Goal: Task Accomplishment & Management: Use online tool/utility

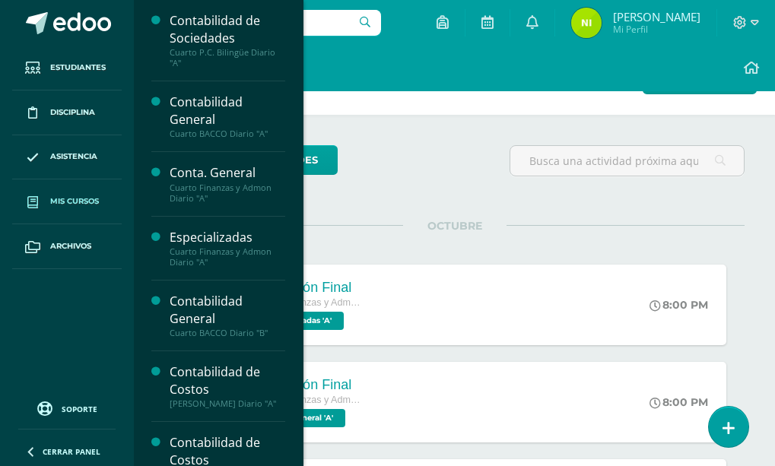
click at [82, 202] on span "Mis cursos" at bounding box center [74, 202] width 49 height 12
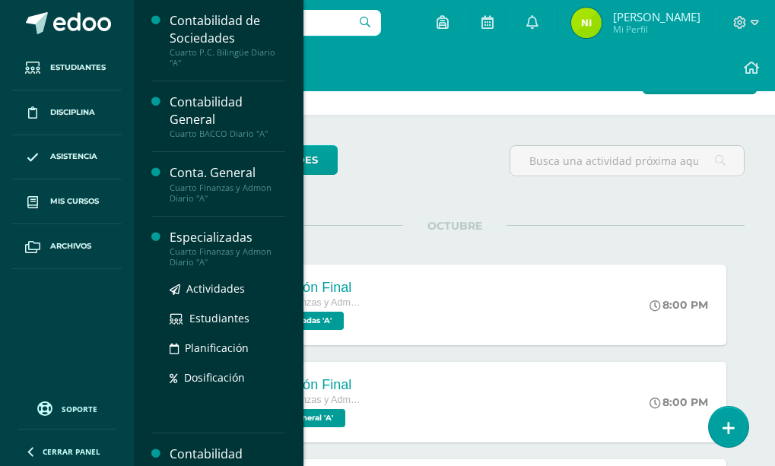
click at [196, 247] on div "Cuarto Finanzas y Admon Diario "A"" at bounding box center [228, 256] width 116 height 21
click at [202, 316] on span "Estudiantes" at bounding box center [219, 318] width 60 height 14
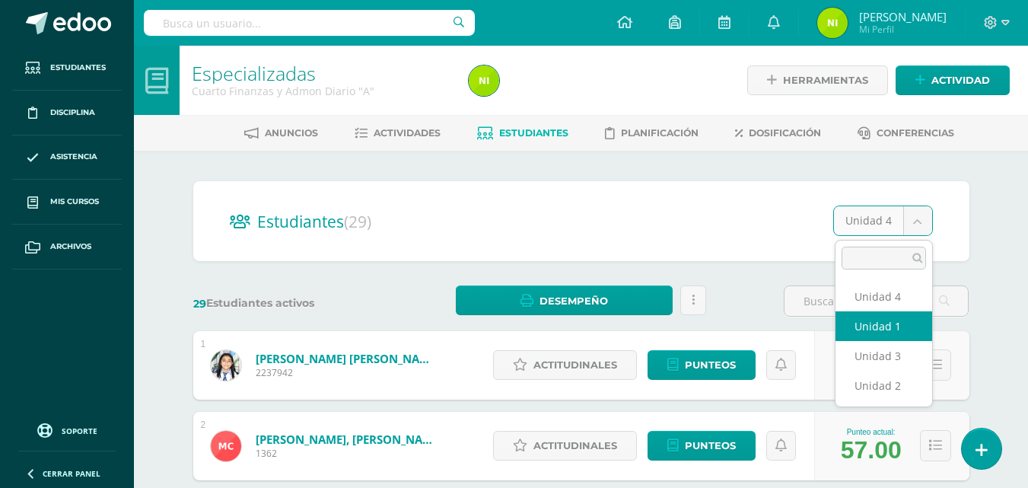
select select "/dashboard/teacher/section/2000/students/?unit=69366"
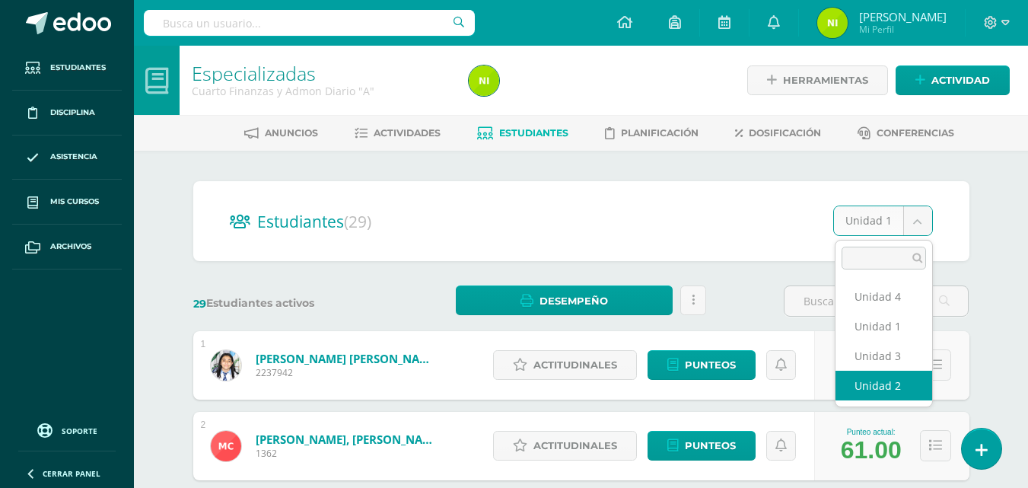
select select "/dashboard/teacher/section/2000/students/?unit=69369"
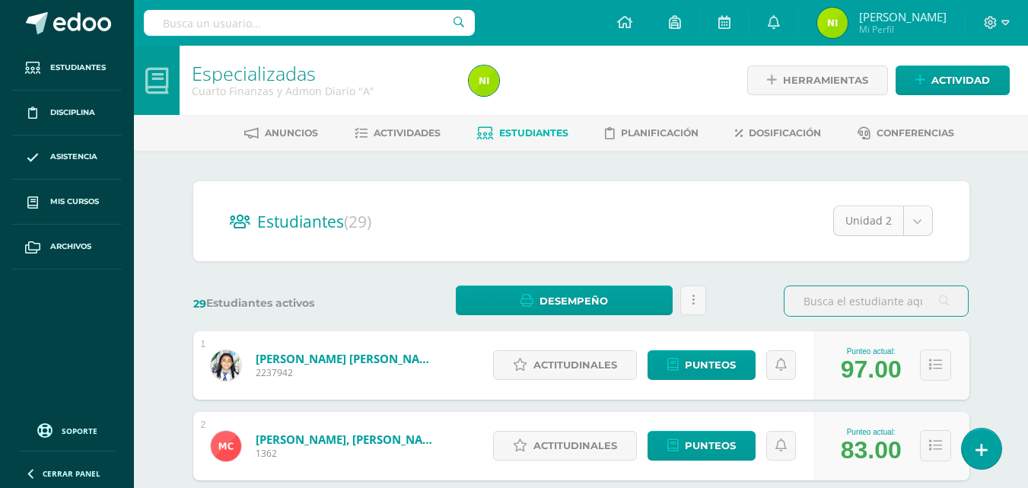
select select "/dashboard/teacher/section/2000/students/?unit=69372"
drag, startPoint x: 788, startPoint y: 269, endPoint x: 975, endPoint y: 250, distance: 187.3
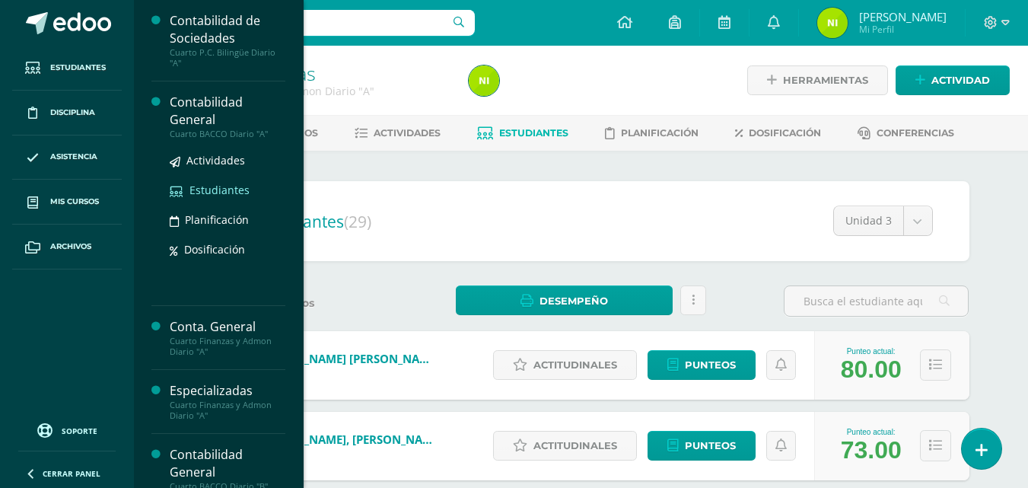
click at [207, 186] on span "Estudiantes" at bounding box center [219, 190] width 60 height 14
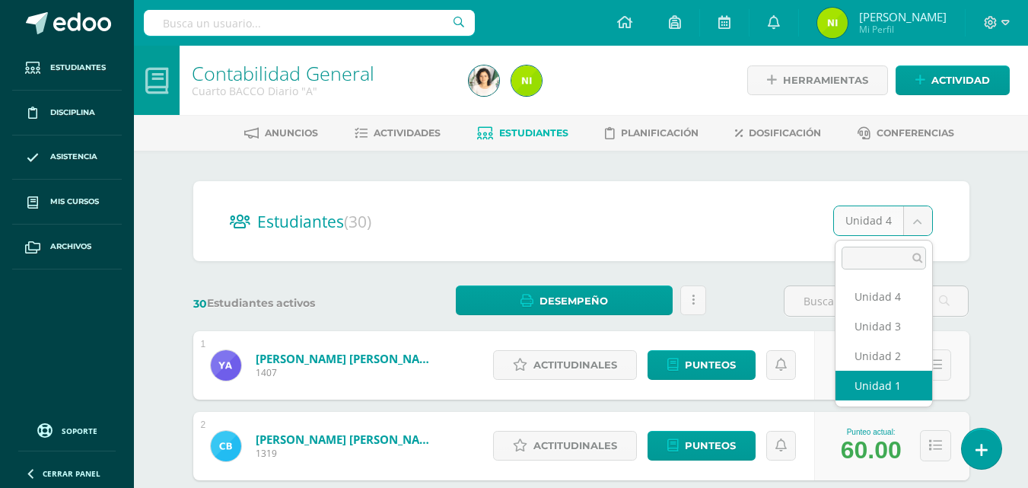
select select "/dashboard/teacher/section/2016/students/?unit=69618"
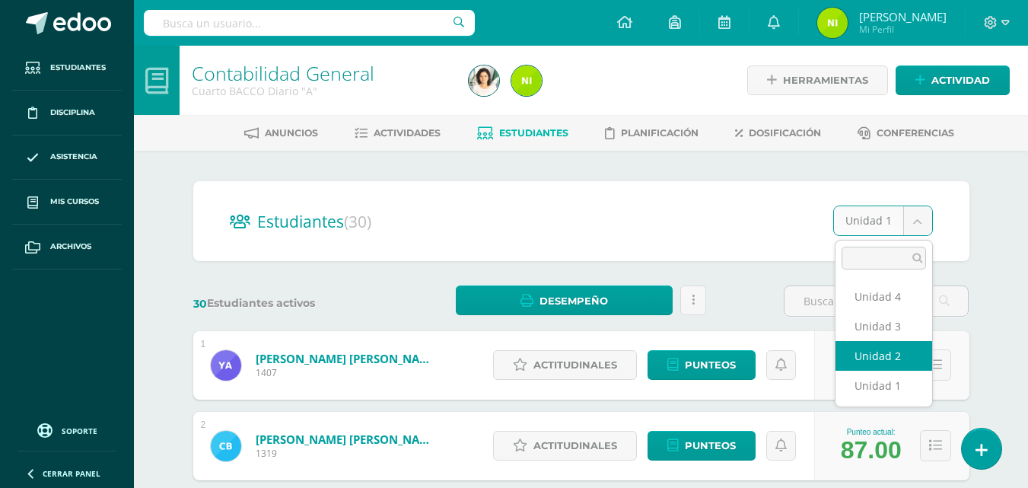
select select "/dashboard/teacher/section/2016/students/?unit=69621"
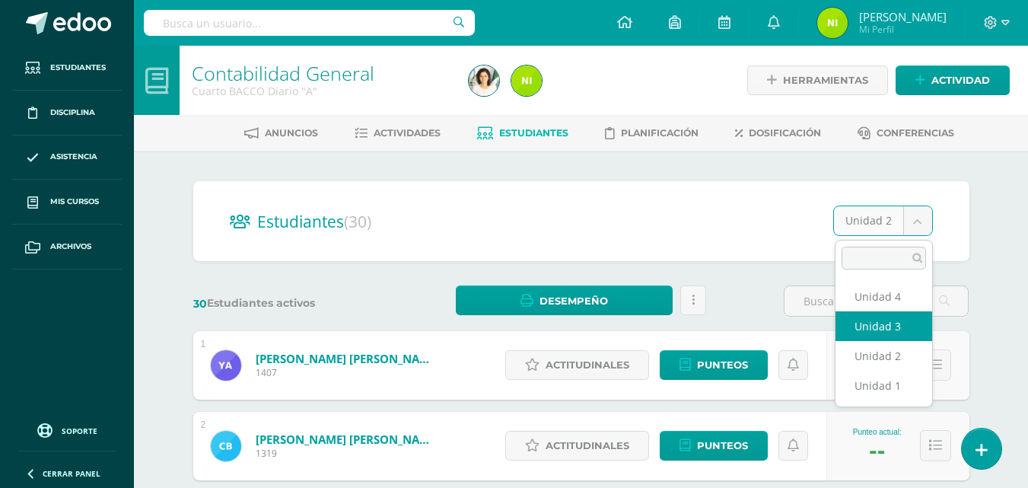
select select "/dashboard/teacher/section/2016/students/?unit=69624"
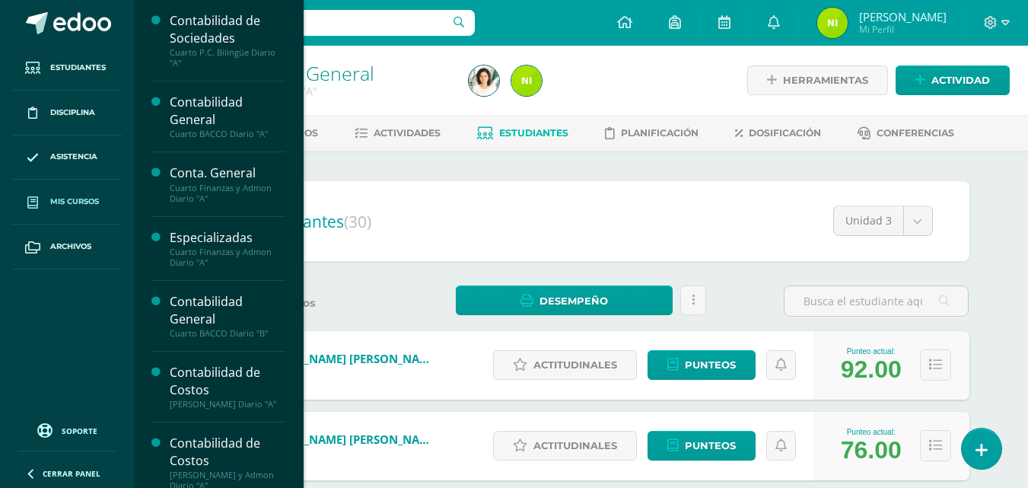
click at [40, 201] on span at bounding box center [32, 201] width 27 height 27
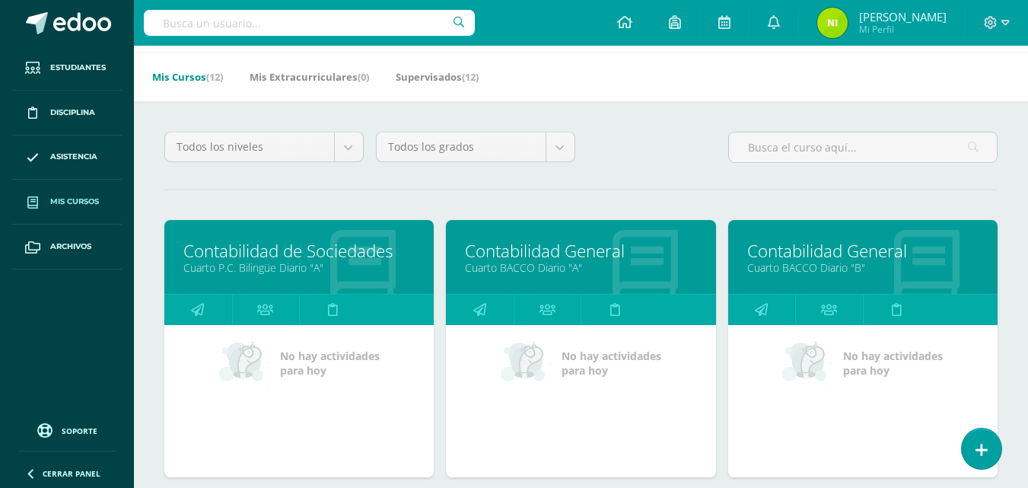
scroll to position [76, 0]
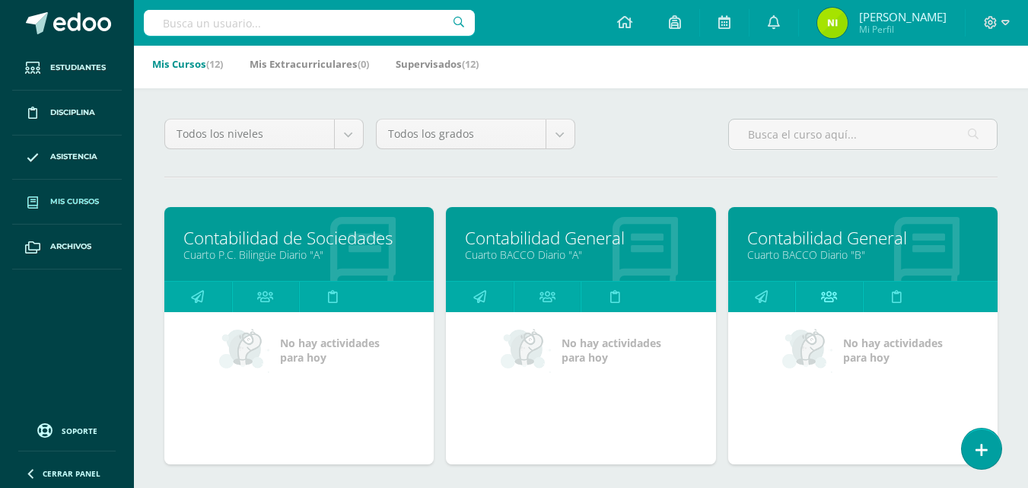
click at [825, 297] on icon at bounding box center [829, 296] width 16 height 30
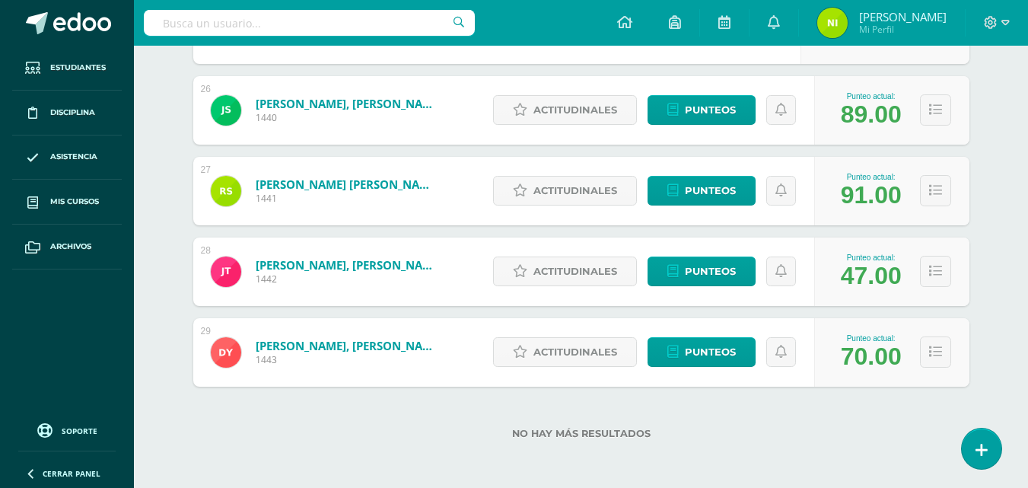
scroll to position [65, 0]
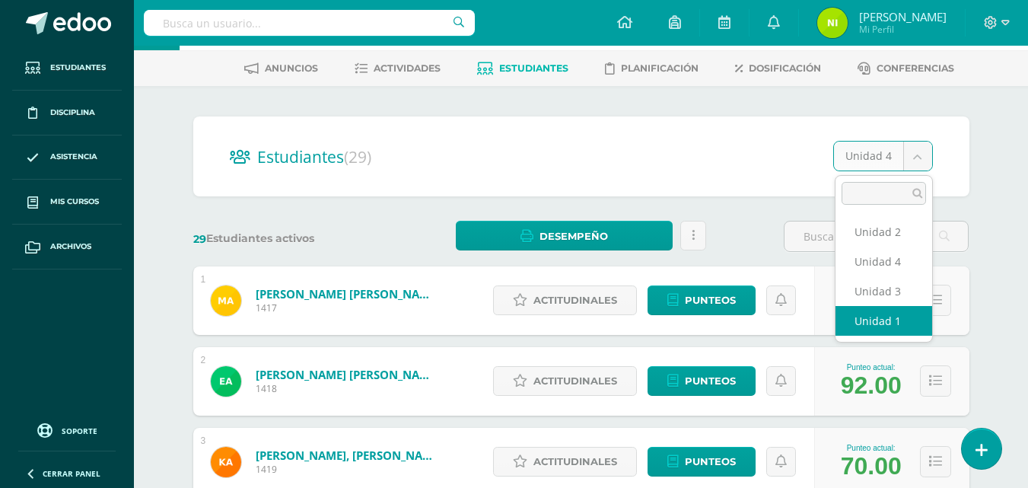
select select "/dashboard/teacher/section/2047/students/?unit=70154"
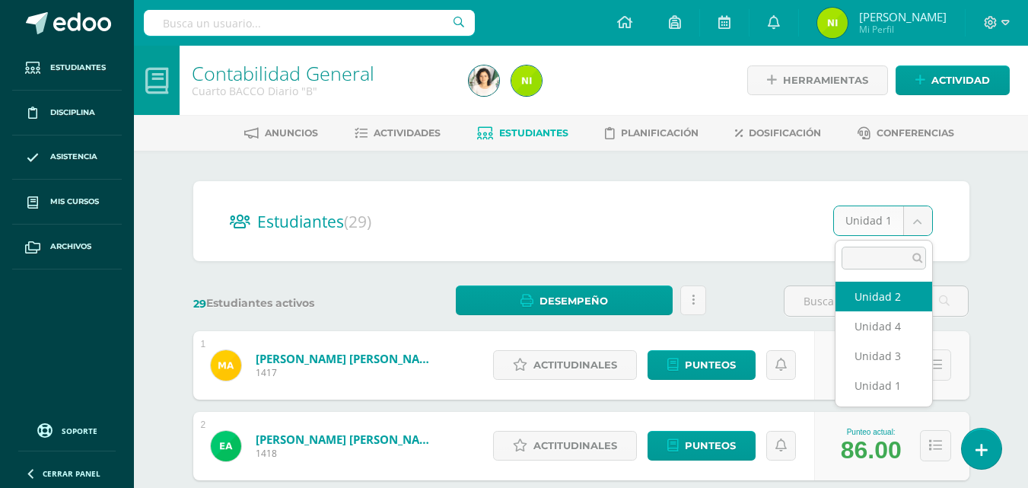
select select "/dashboard/teacher/section/2047/students/?unit=70157"
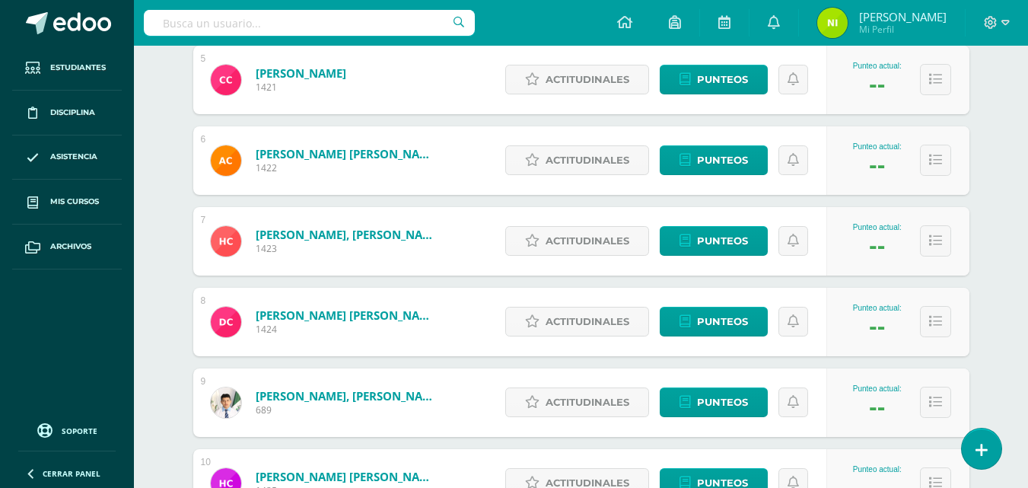
scroll to position [609, 0]
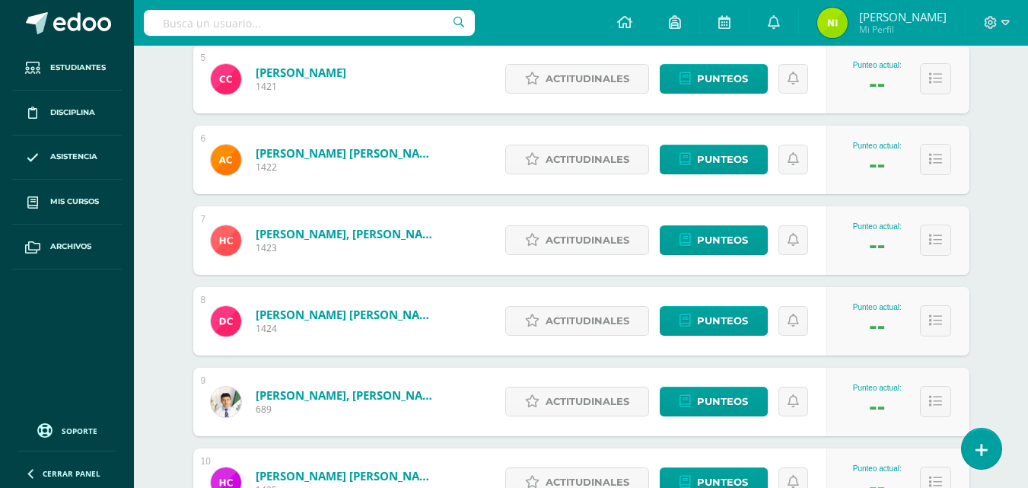
click at [913, 228] on div "Punteo actual: --" at bounding box center [897, 240] width 143 height 68
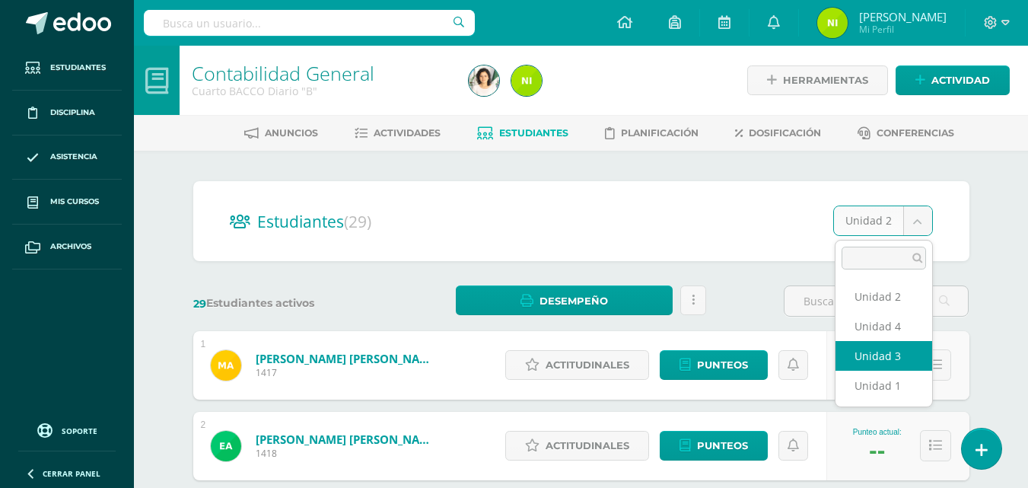
select select "/dashboard/teacher/section/2047/students/?unit=70160"
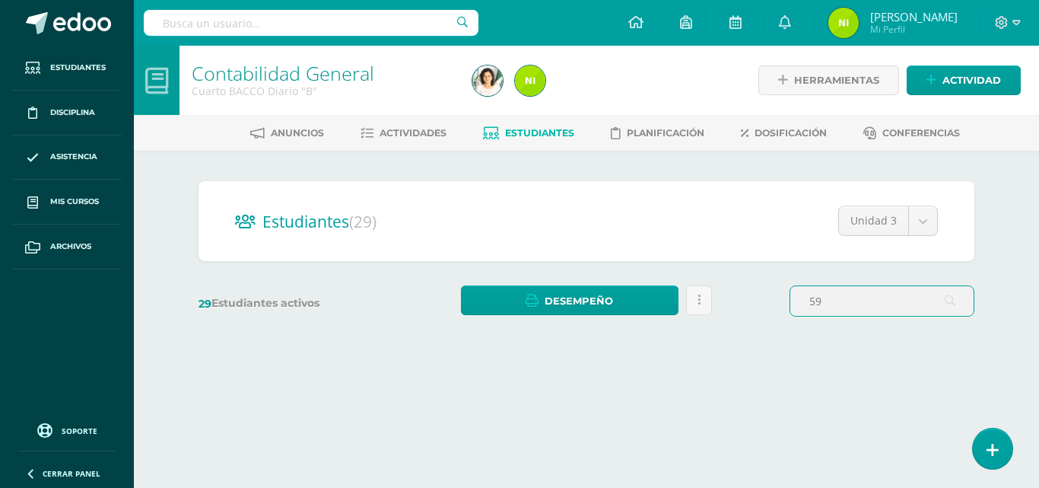
type input "5"
type input "8"
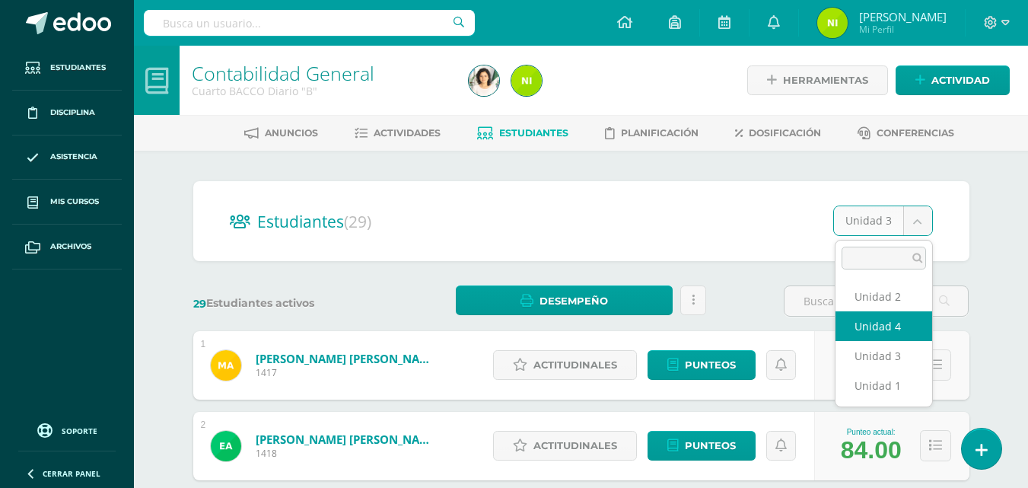
select select "/dashboard/teacher/section/2047/students/?unit=70163"
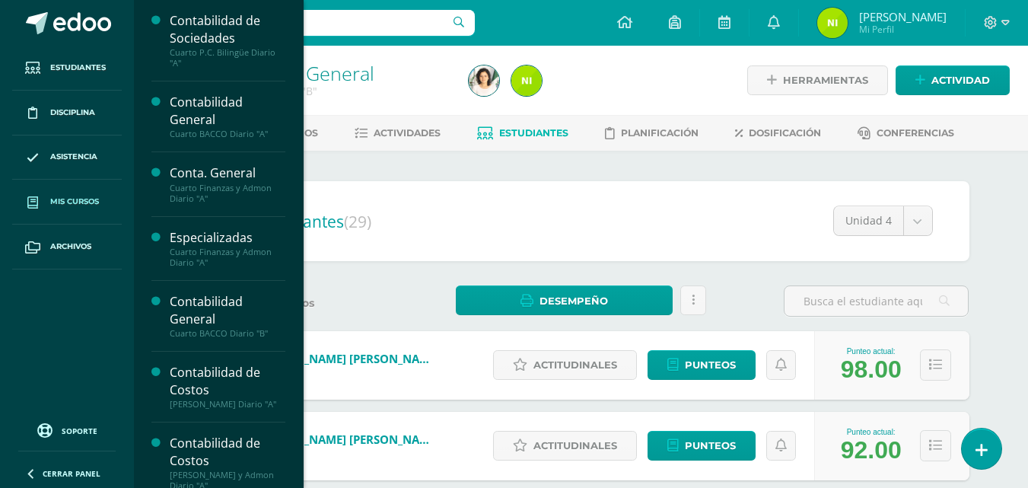
click at [76, 199] on span "Mis cursos" at bounding box center [74, 202] width 49 height 12
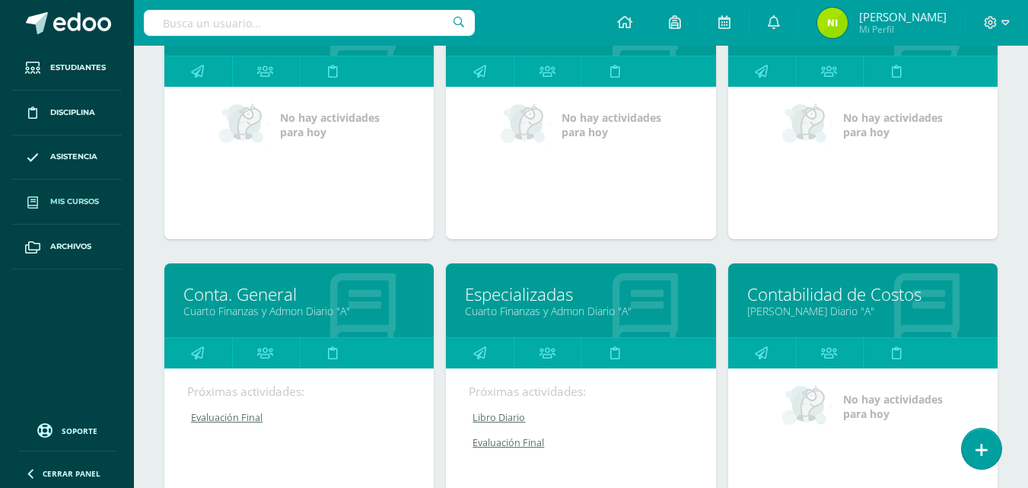
scroll to position [304, 0]
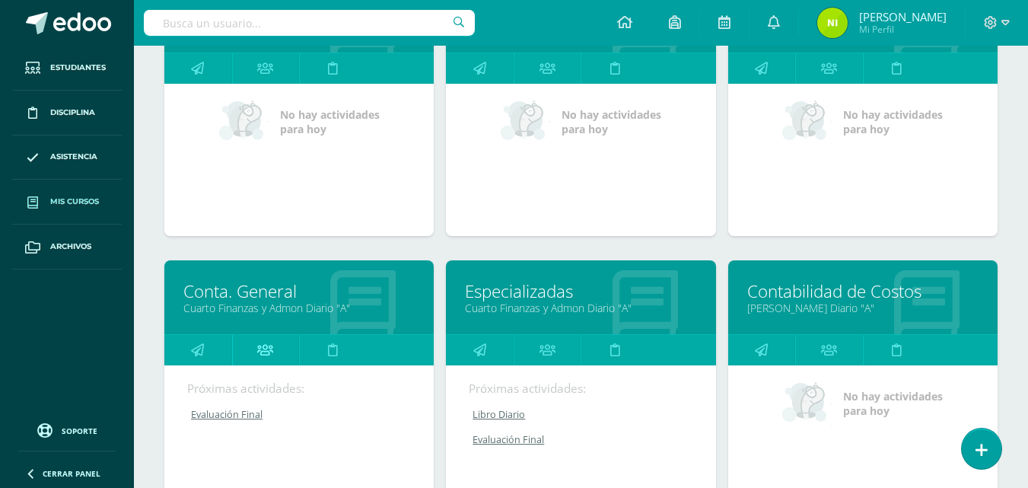
click at [264, 353] on icon at bounding box center [265, 350] width 16 height 30
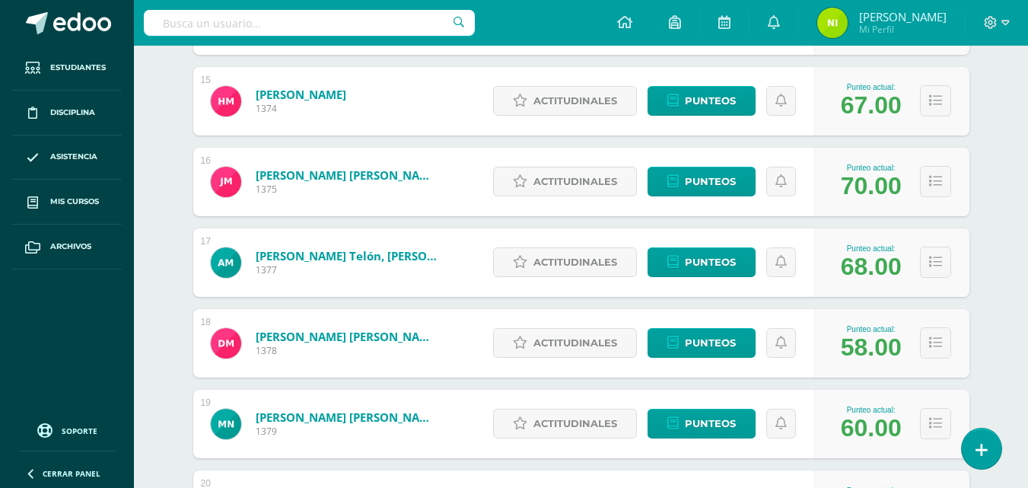
scroll to position [1418, 0]
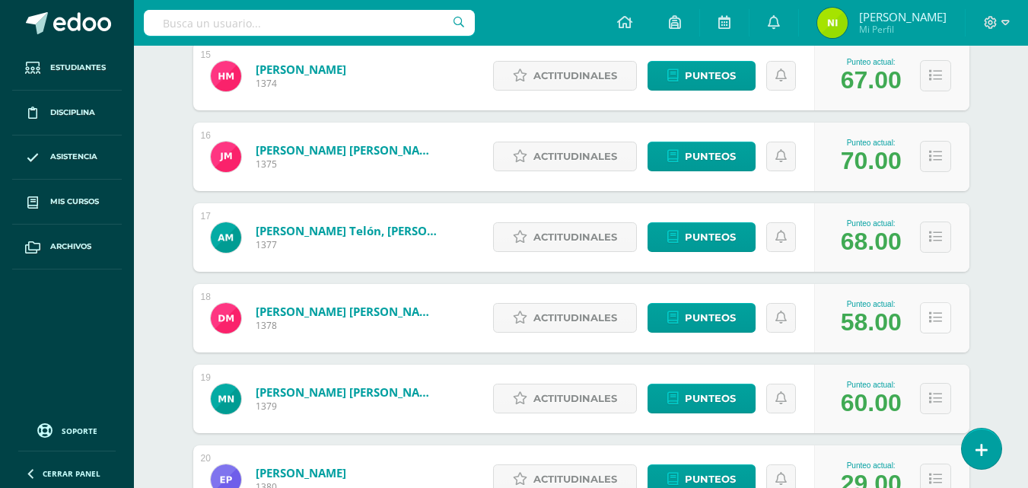
click at [933, 321] on icon at bounding box center [935, 317] width 13 height 13
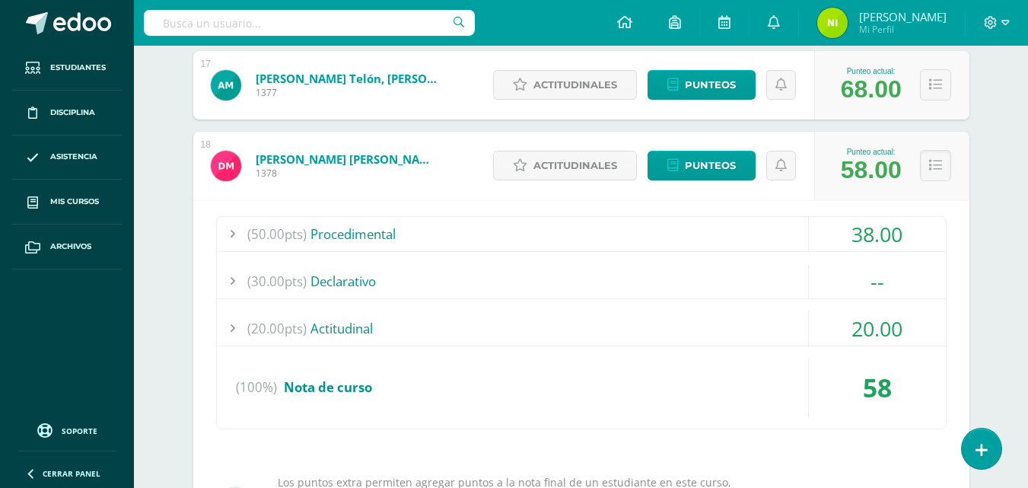
scroll to position [1646, 0]
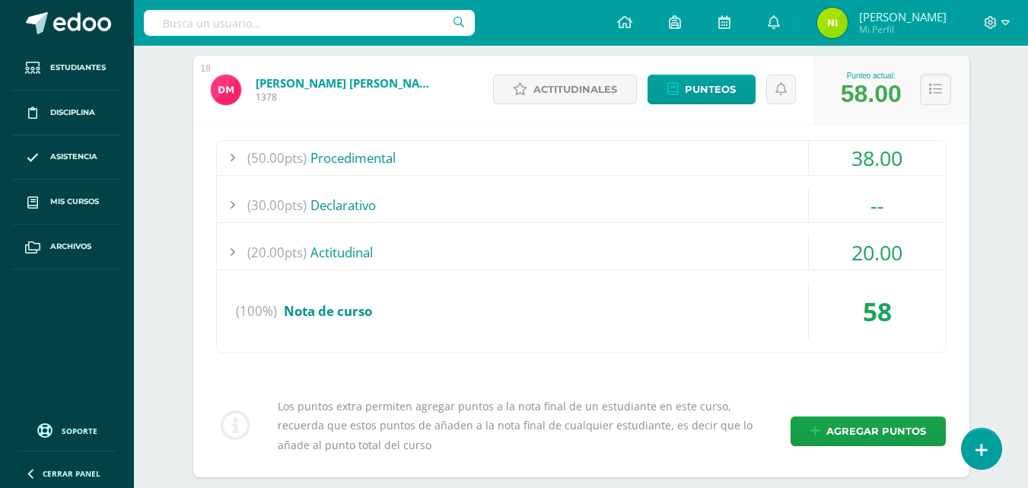
click at [234, 157] on div at bounding box center [232, 158] width 30 height 34
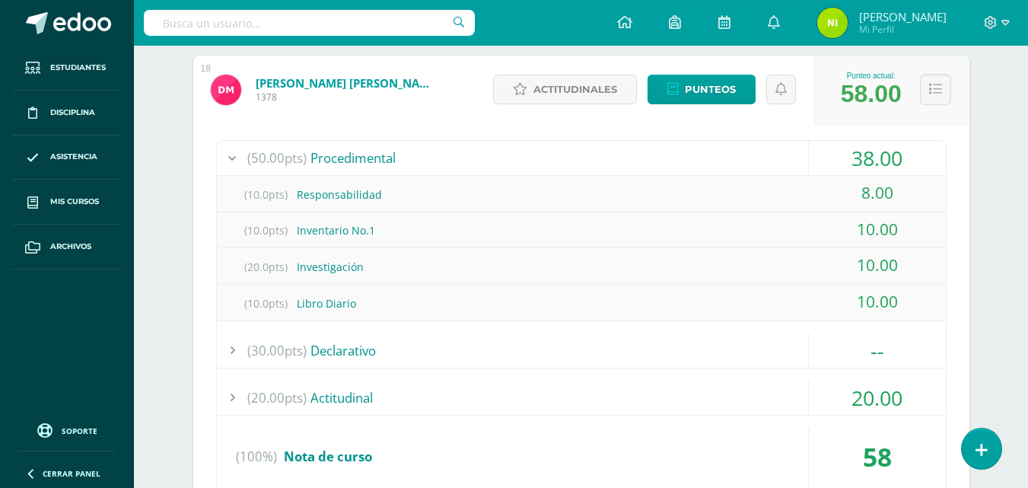
click at [234, 161] on div at bounding box center [232, 158] width 30 height 34
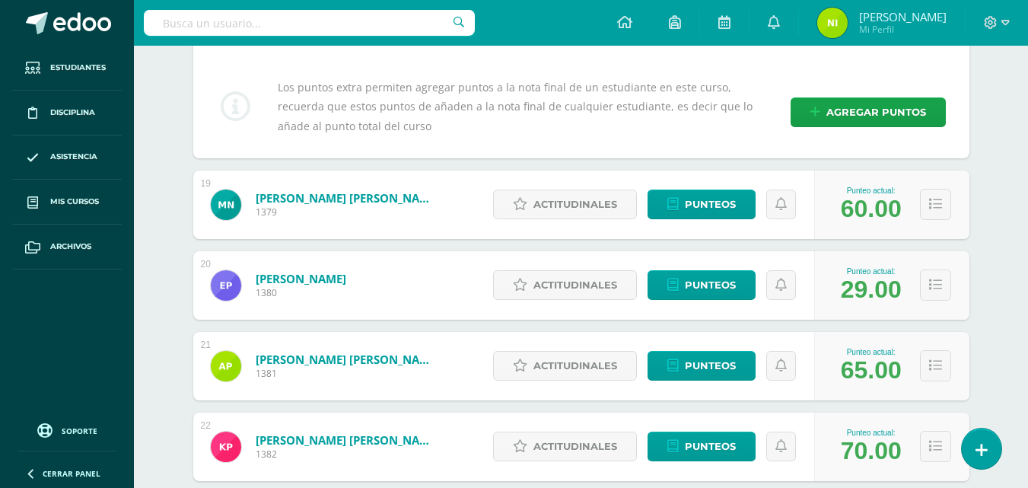
scroll to position [2016, 0]
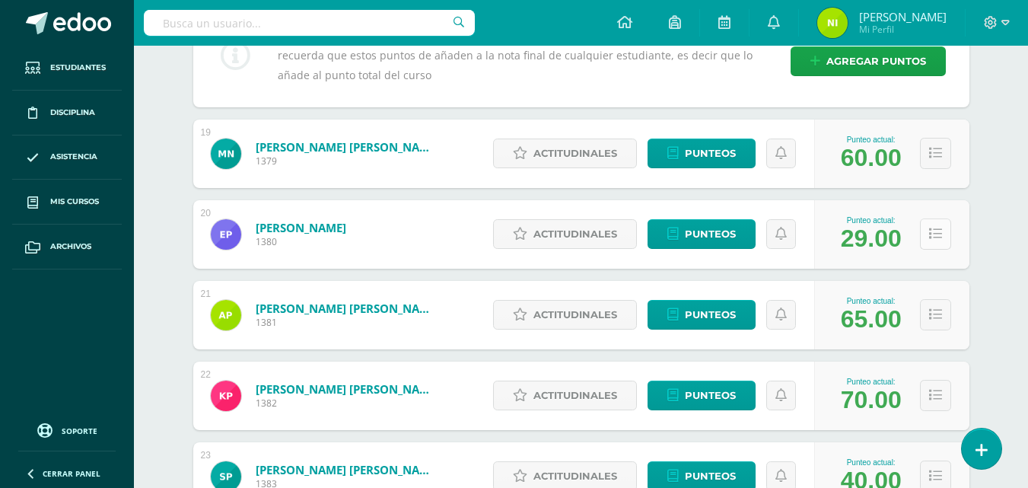
click at [935, 236] on icon at bounding box center [935, 233] width 13 height 13
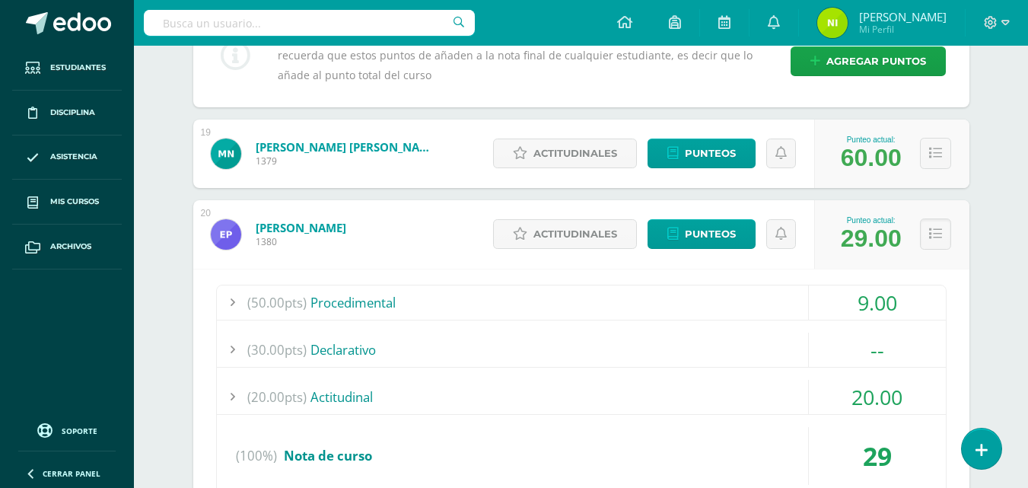
click at [234, 301] on div at bounding box center [232, 302] width 30 height 34
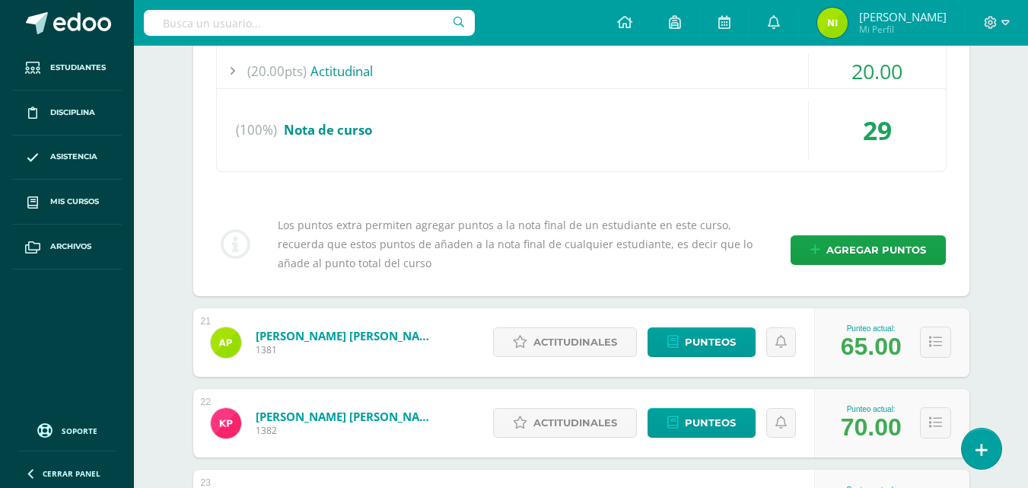
scroll to position [2511, 0]
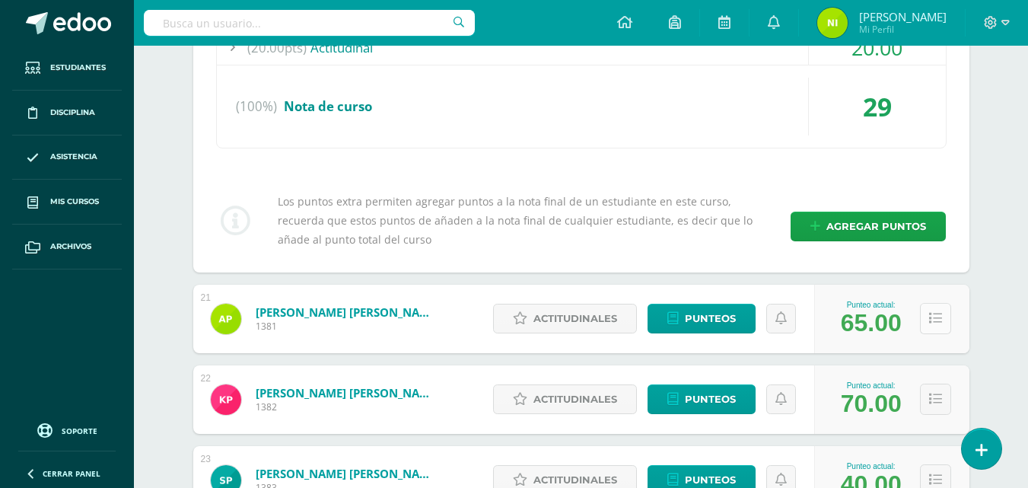
click at [937, 320] on icon at bounding box center [935, 318] width 13 height 13
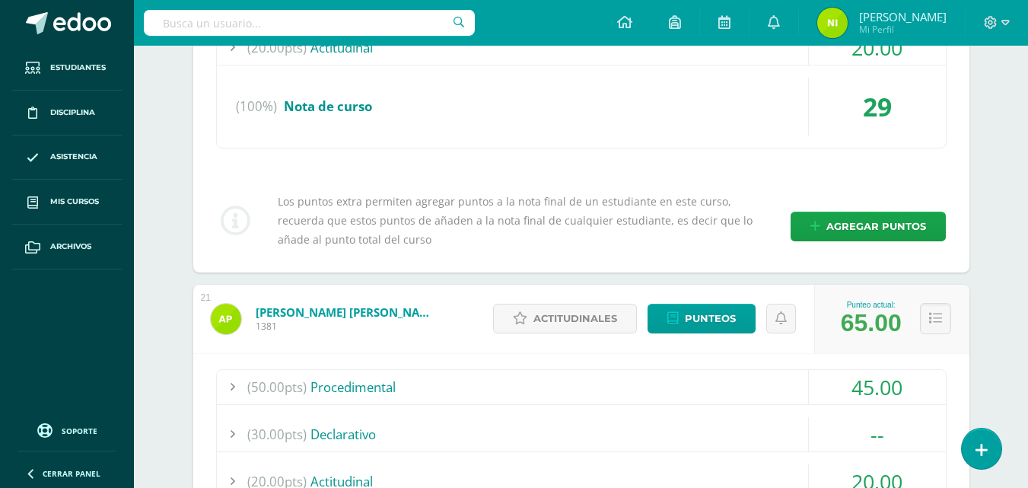
click at [234, 383] on div at bounding box center [232, 387] width 30 height 34
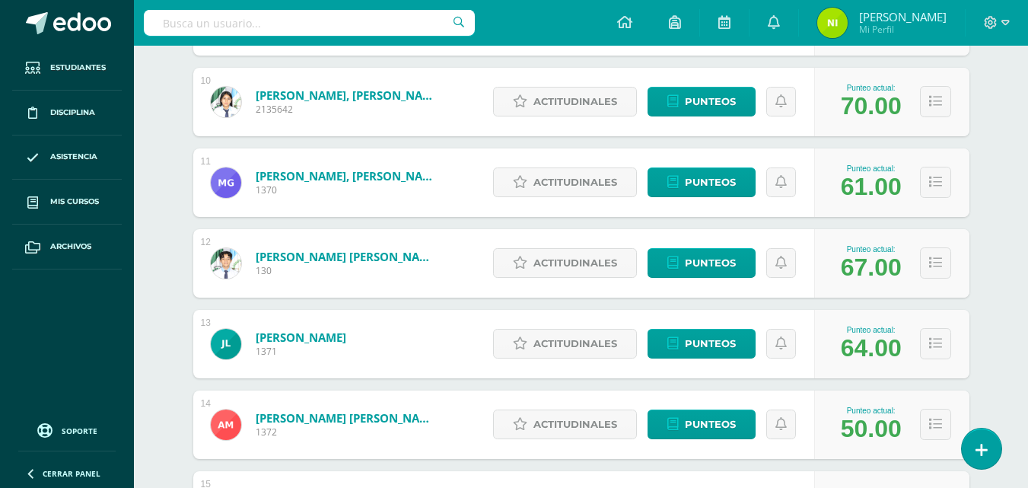
scroll to position [761, 0]
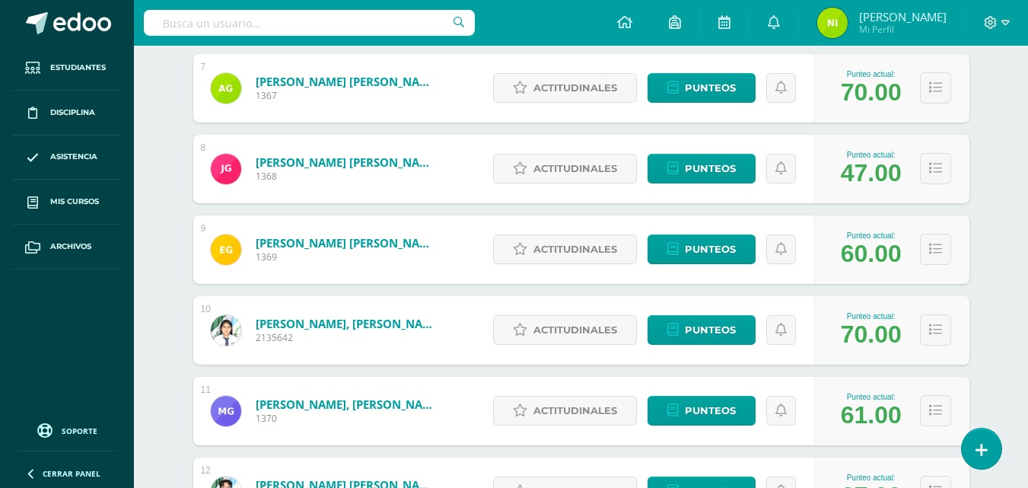
click at [870, 396] on div "Punteo actual:" at bounding box center [871, 397] width 61 height 8
click at [875, 397] on div "Punteo actual:" at bounding box center [871, 397] width 61 height 8
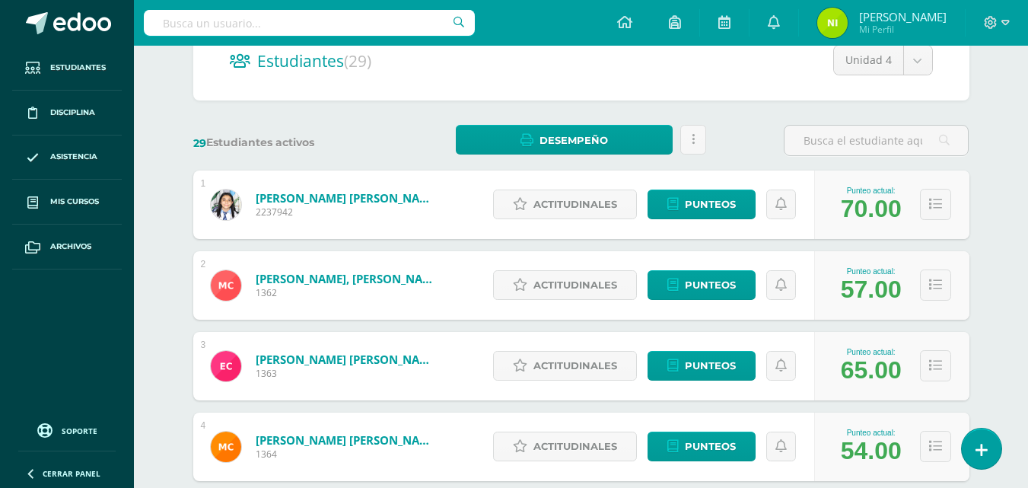
scroll to position [228, 0]
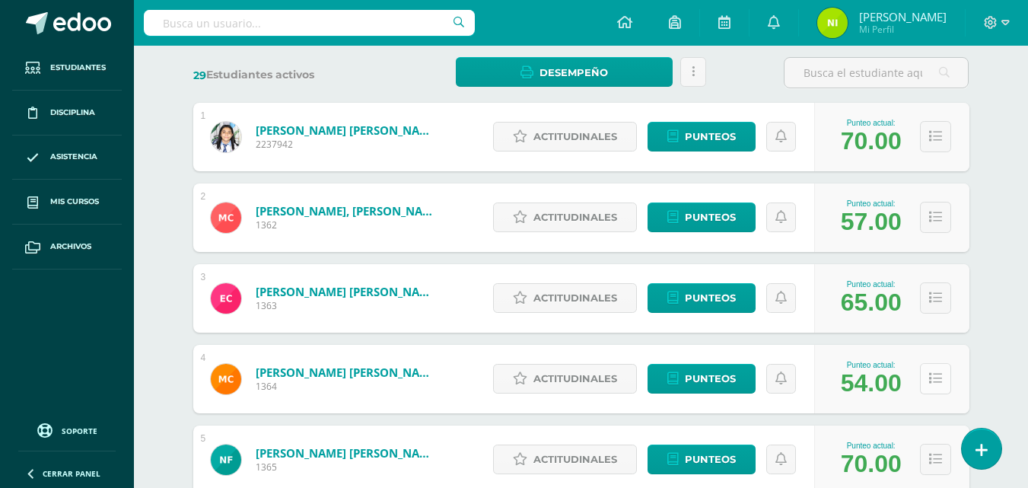
click at [933, 380] on icon at bounding box center [935, 378] width 13 height 13
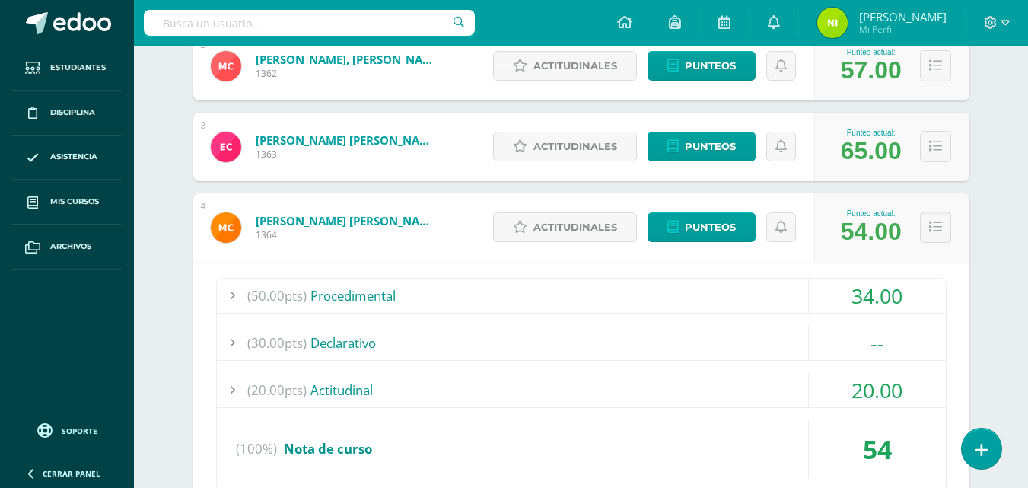
scroll to position [380, 0]
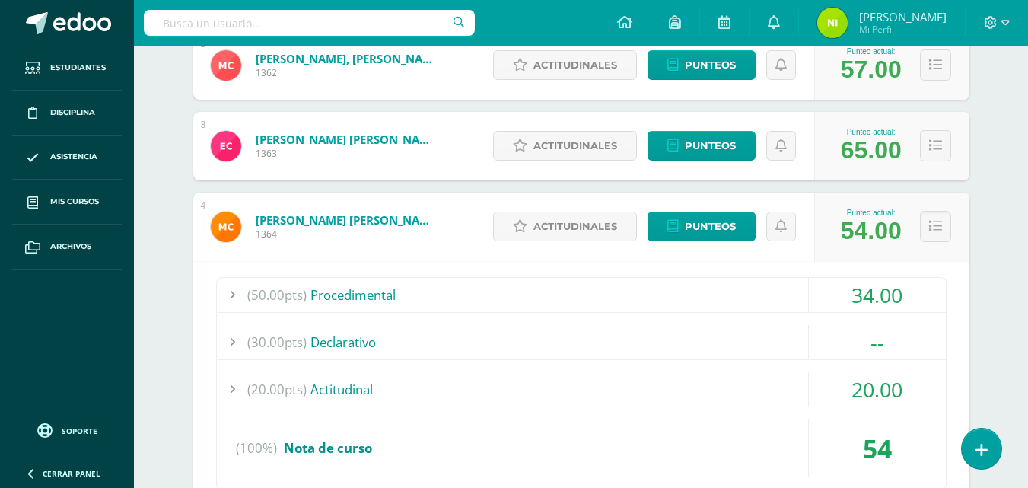
click at [234, 294] on div at bounding box center [232, 295] width 30 height 34
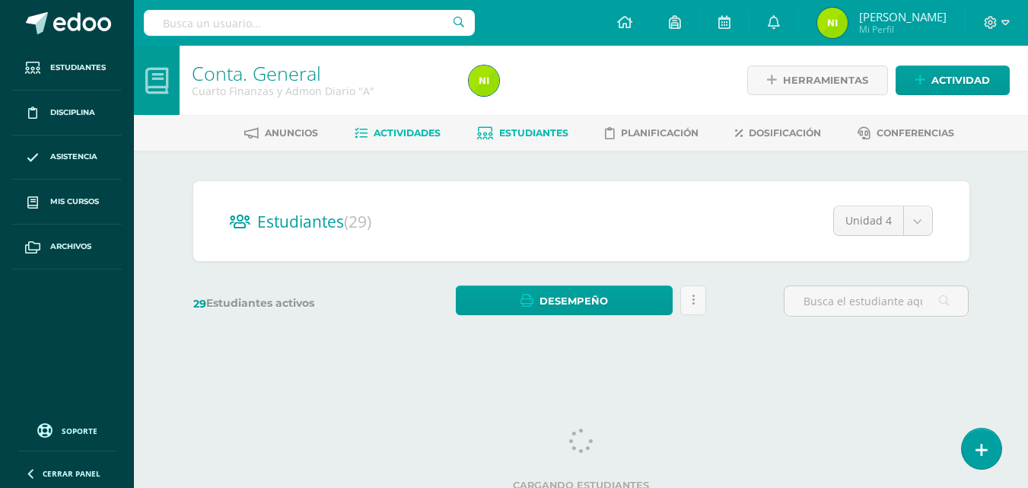
click at [409, 138] on span "Actividades" at bounding box center [407, 132] width 67 height 11
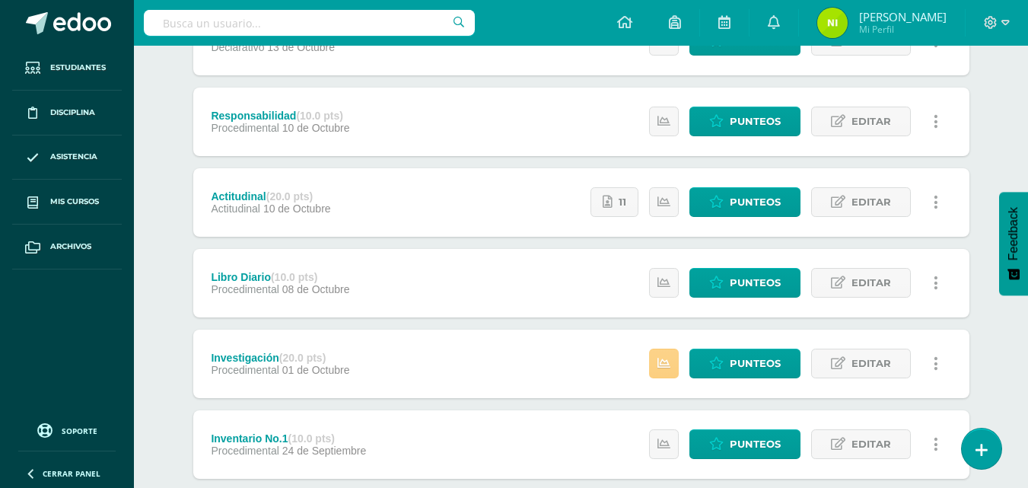
scroll to position [304, 0]
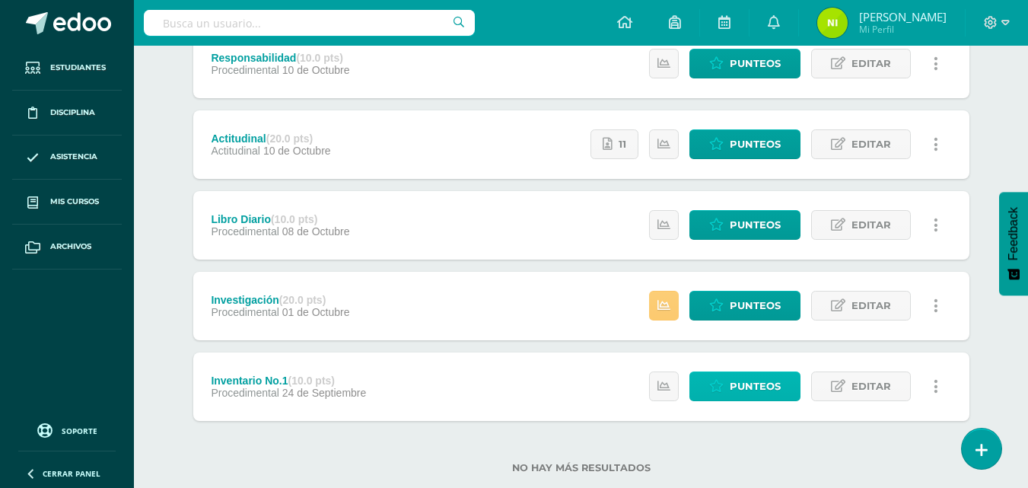
click at [746, 393] on span "Punteos" at bounding box center [755, 386] width 51 height 28
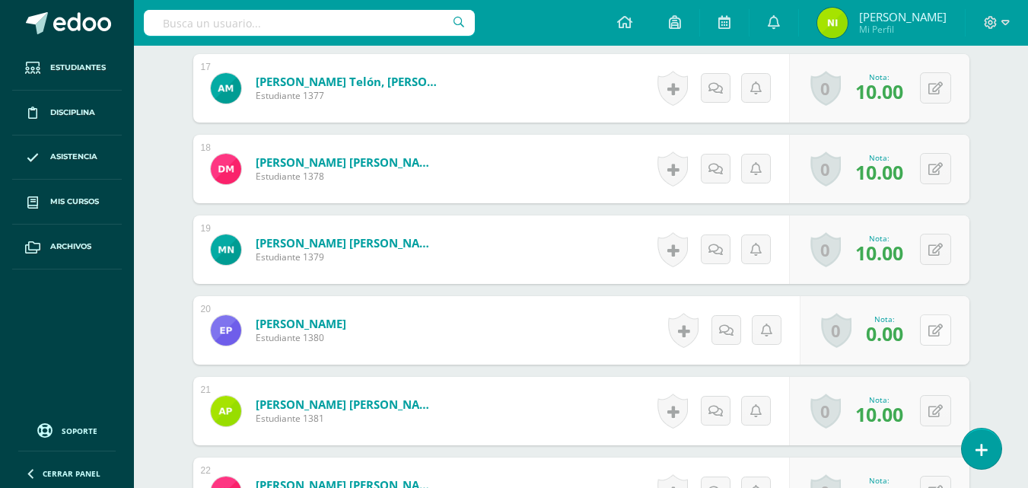
scroll to position [1780, 0]
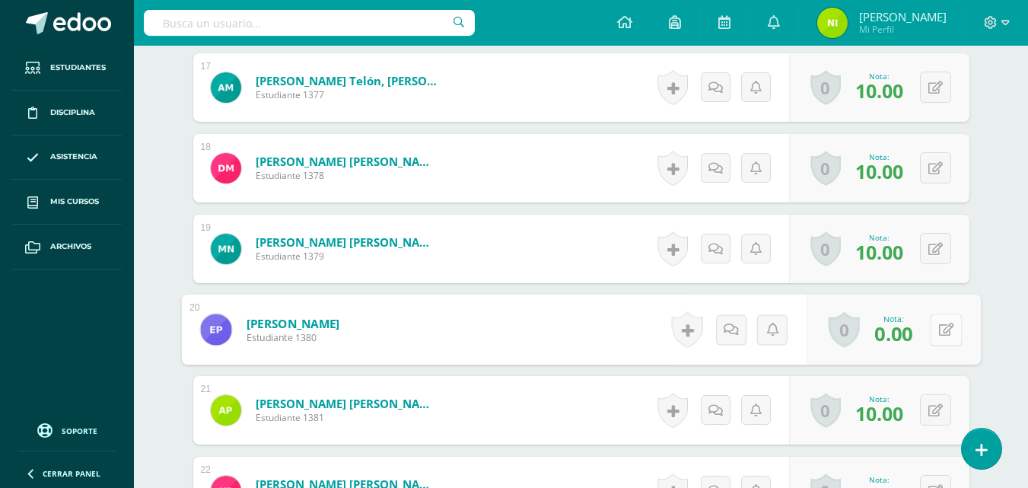
click at [938, 333] on icon at bounding box center [945, 329] width 15 height 13
type input "10"
click at [914, 341] on link at bounding box center [905, 335] width 30 height 30
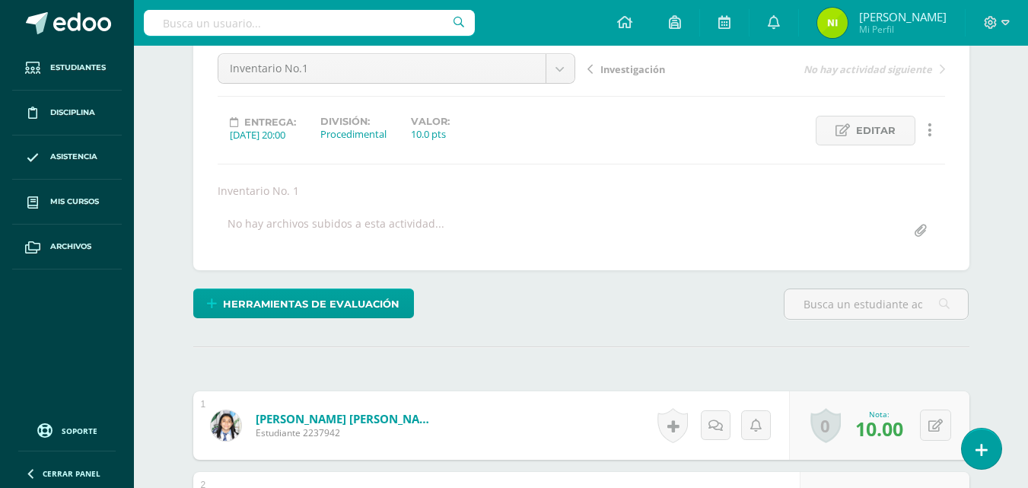
scroll to position [76, 0]
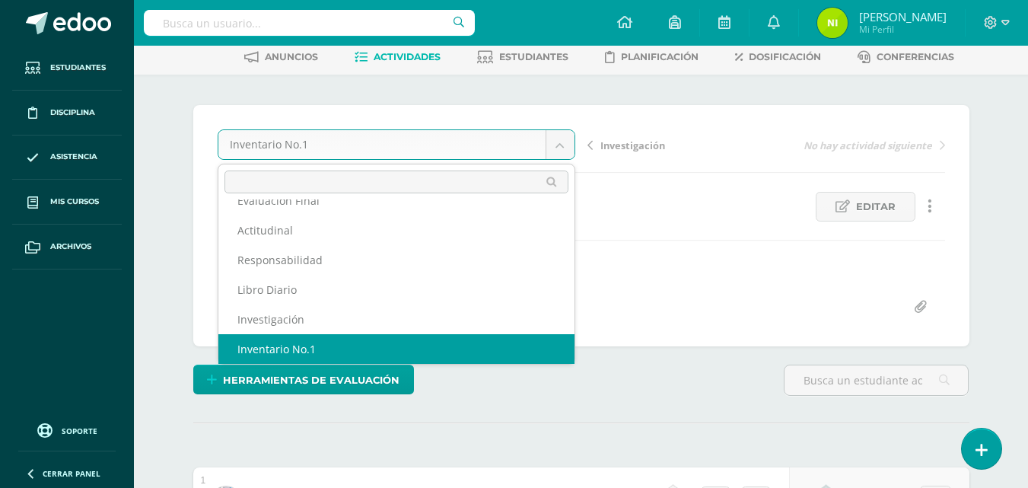
scroll to position [0, 0]
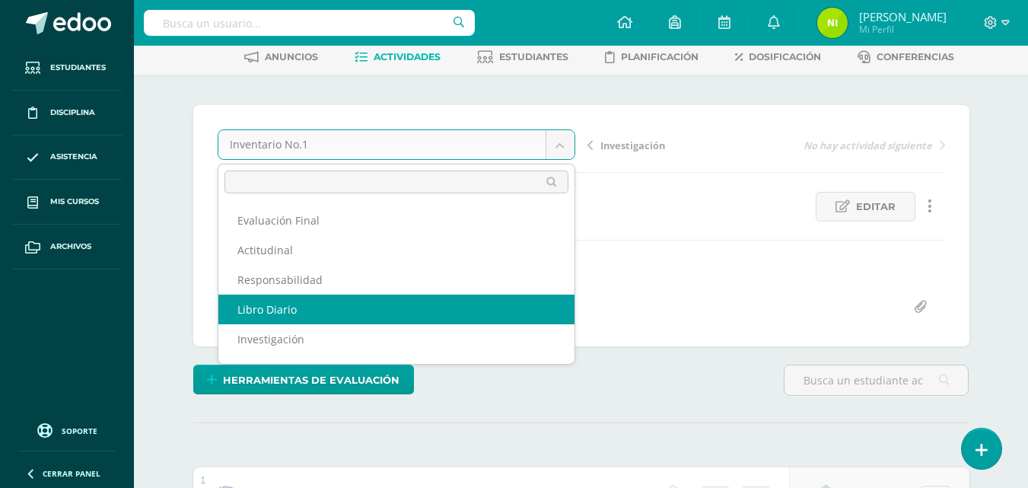
select select "/dashboard/teacher/grade-activity/85353/"
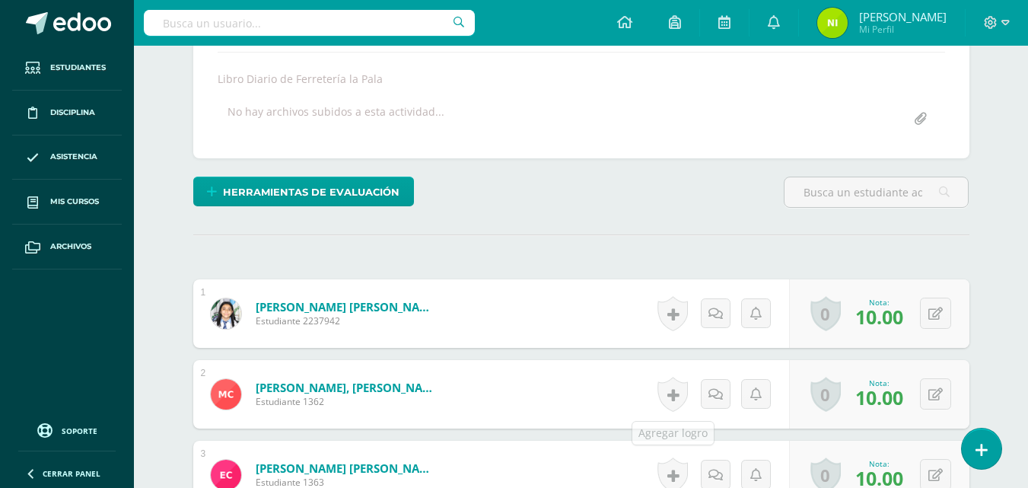
scroll to position [492, 0]
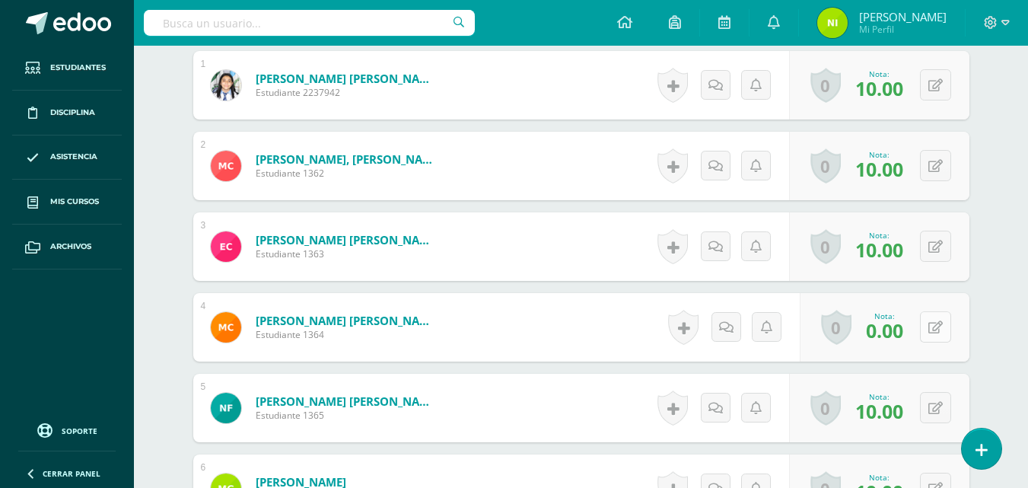
click at [943, 329] on button at bounding box center [935, 326] width 31 height 31
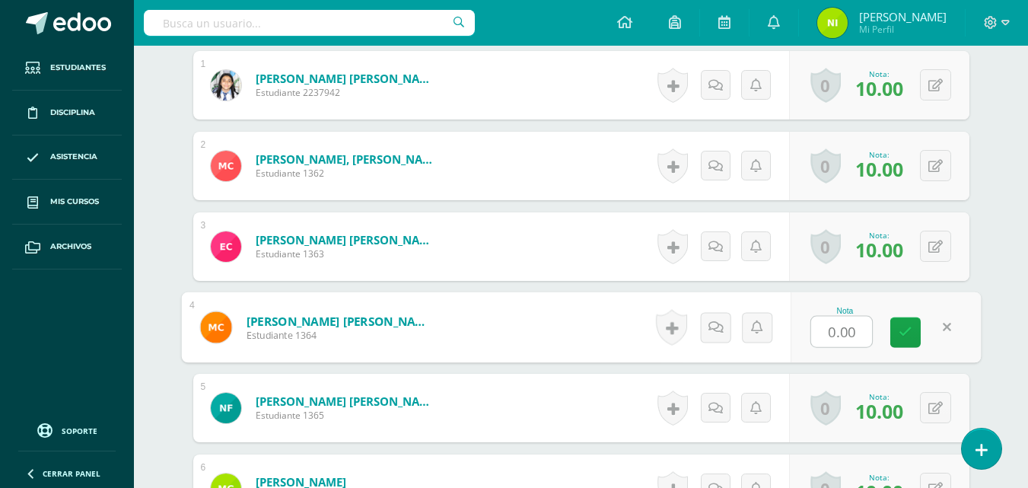
scroll to position [493, 0]
type input "4"
click at [895, 322] on link at bounding box center [905, 331] width 30 height 30
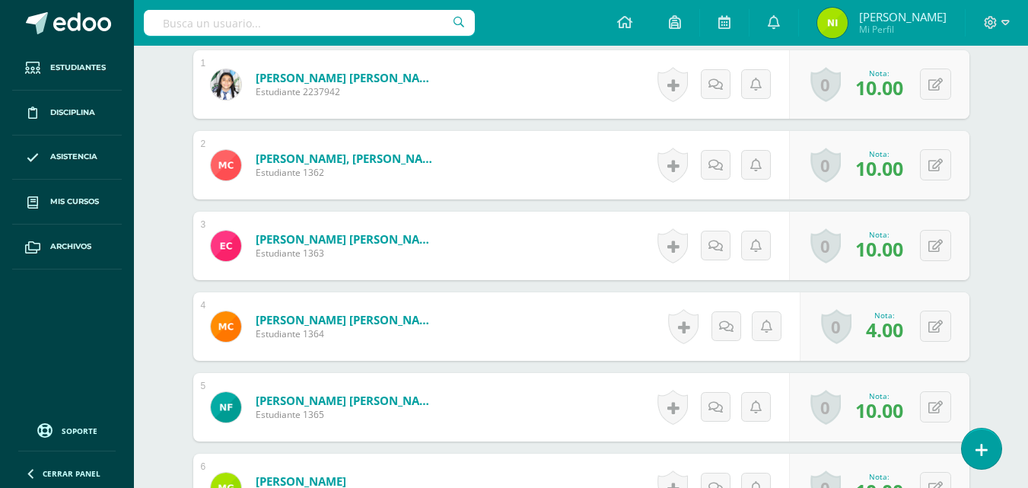
scroll to position [494, 0]
